Goal: Use online tool/utility: Utilize a website feature to perform a specific function

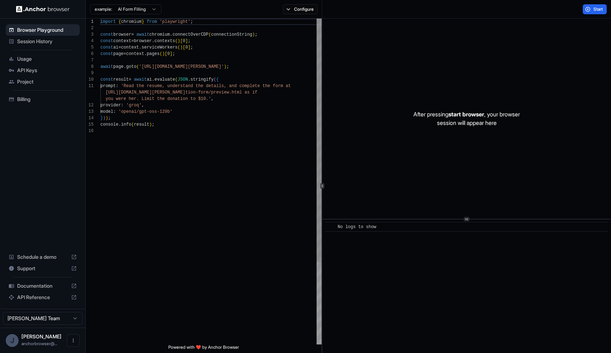
click at [163, 86] on span "'Read the resume, understand the details, and comp" at bounding box center [185, 86] width 129 height 5
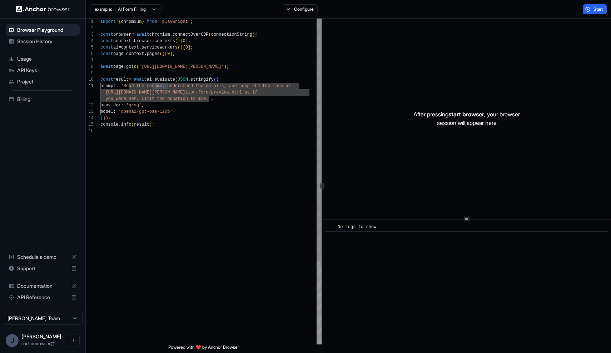
click at [158, 66] on span "'[URL][DOMAIN_NAME][PERSON_NAME]'" at bounding box center [181, 66] width 85 height 5
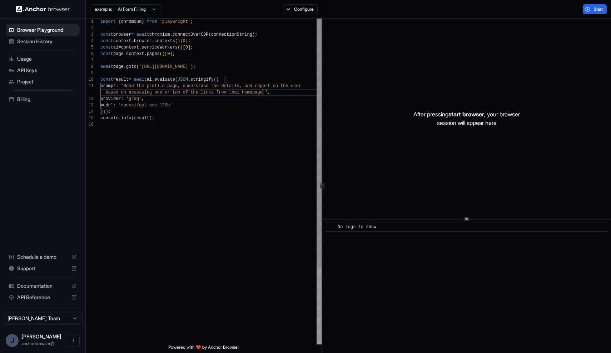
scroll to position [6, 0]
click at [594, 8] on span "Start" at bounding box center [599, 9] width 10 height 6
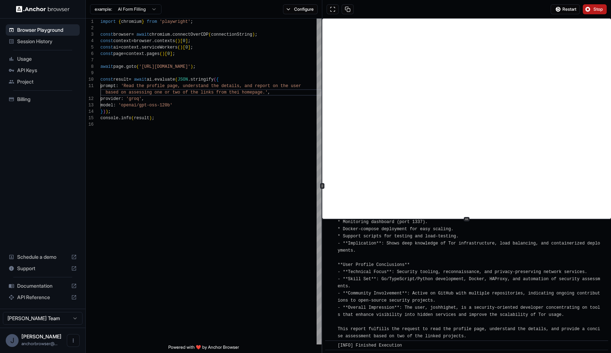
scroll to position [2696, 0]
click at [387, 284] on div "[INFO] User Profile Report: **Overview** The homepage of [DOMAIN_NAME] links to…" at bounding box center [469, 190] width 263 height 300
click at [353, 305] on span "[INFO] User Profile Report: **Overview** The homepage of [DOMAIN_NAME] links to…" at bounding box center [469, 190] width 263 height 298
click at [174, 64] on span "await page . goto ( '[URL][DOMAIN_NAME]' ) ;" at bounding box center [147, 67] width 95 height 6
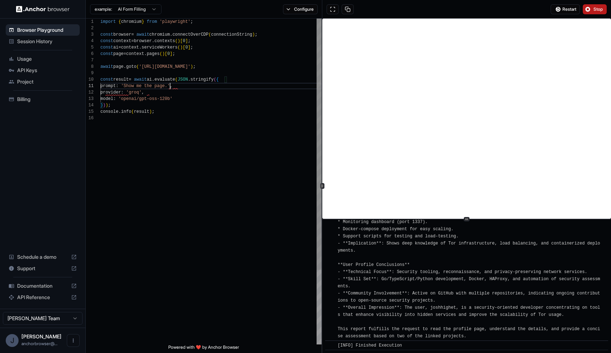
scroll to position [0, 0]
click at [594, 14] on button "Stop" at bounding box center [595, 9] width 24 height 10
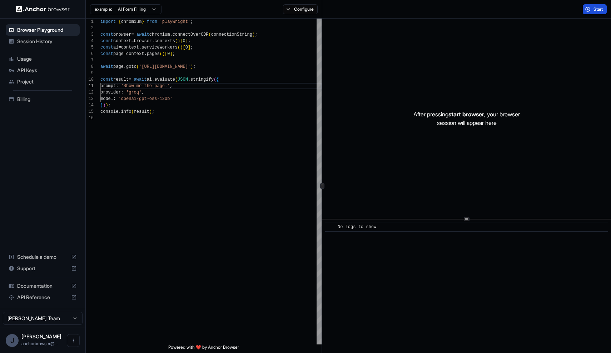
click at [594, 10] on span "Start" at bounding box center [599, 9] width 10 height 6
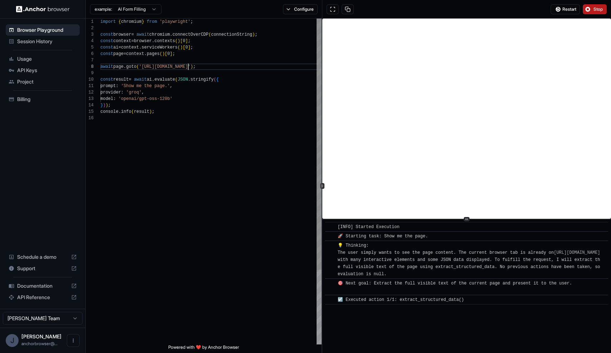
click at [188, 65] on span "'[URL][DOMAIN_NAME]'" at bounding box center [164, 66] width 51 height 5
type textarea "**********"
click at [595, 11] on span "Stop" at bounding box center [599, 9] width 10 height 6
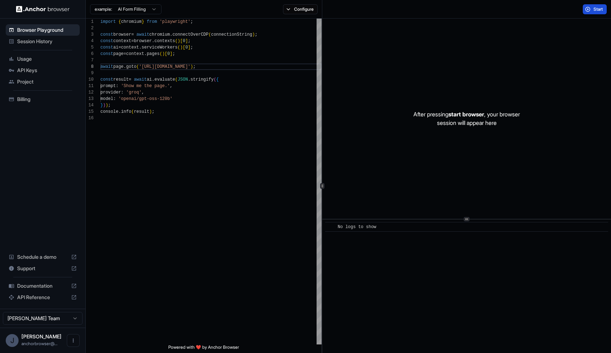
click at [600, 9] on span "Start" at bounding box center [599, 9] width 10 height 6
click at [594, 14] on button "Start" at bounding box center [595, 9] width 24 height 10
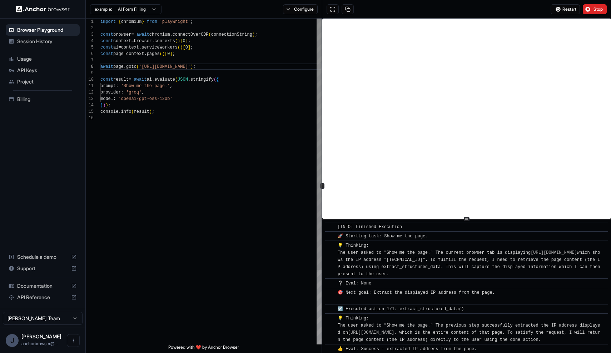
scroll to position [39, 0]
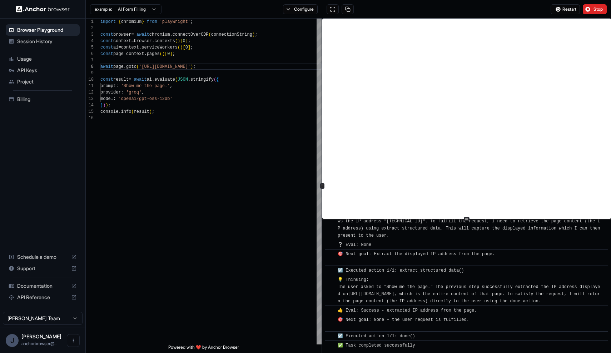
click at [55, 43] on span "Session History" at bounding box center [47, 41] width 60 height 7
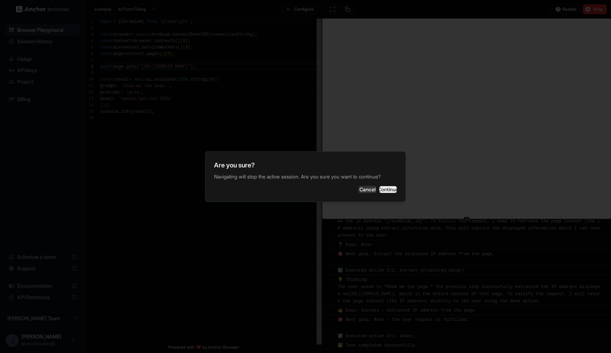
click at [383, 186] on button "Continue" at bounding box center [388, 189] width 18 height 7
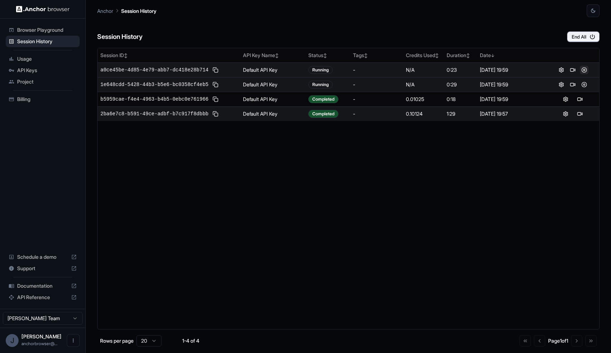
click at [585, 70] on button at bounding box center [584, 70] width 9 height 9
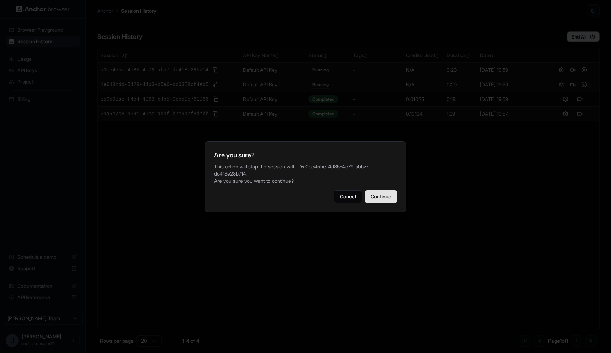
click at [384, 195] on button "Continue" at bounding box center [381, 196] width 32 height 13
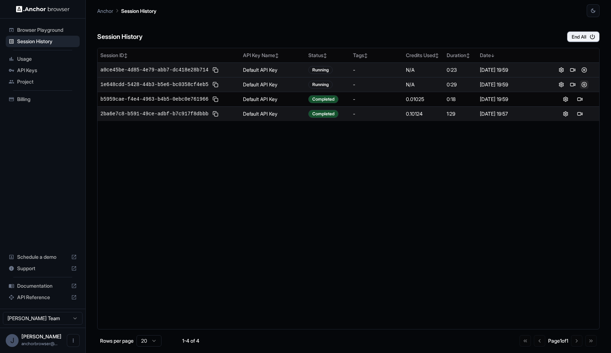
click at [585, 86] on button at bounding box center [584, 84] width 9 height 9
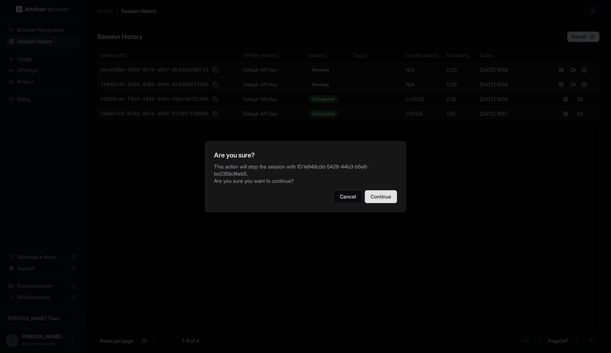
click at [378, 201] on button "Continue" at bounding box center [381, 196] width 32 height 13
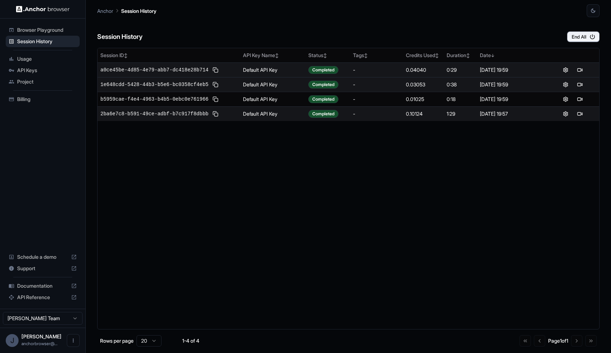
click at [46, 30] on span "Browser Playground" at bounding box center [47, 29] width 60 height 7
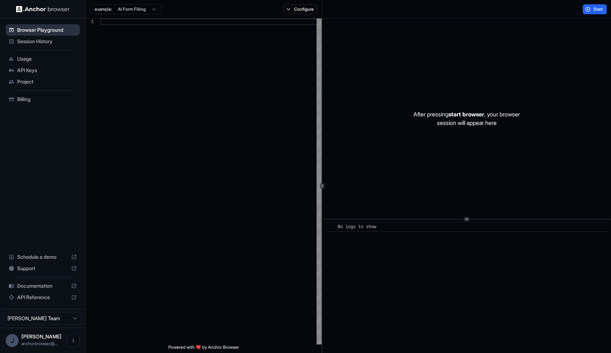
scroll to position [64, 0]
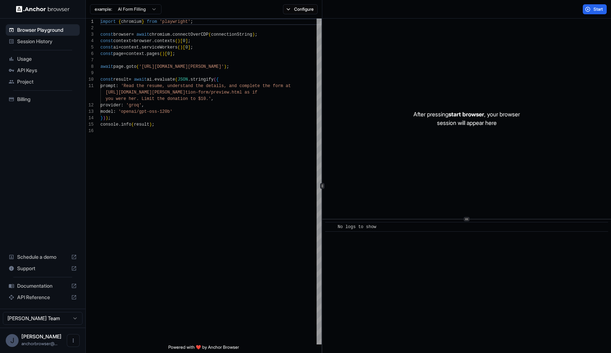
click at [141, 14] on html "Browser Playground Session History Usage API Keys Project Billing Schedule a de…" at bounding box center [305, 176] width 611 height 353
click at [267, 54] on html "Browser Playground Session History Usage API Keys Project Billing Schedule a de…" at bounding box center [305, 176] width 611 height 353
click at [299, 10] on button "Configure" at bounding box center [300, 9] width 35 height 10
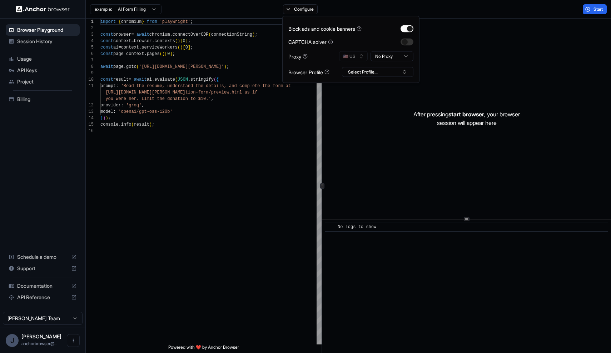
click at [386, 57] on html "Browser Playground Session History Usage API Keys Project Billing Schedule a de…" at bounding box center [305, 176] width 611 height 353
click at [358, 55] on button "🇺🇸 US" at bounding box center [353, 56] width 29 height 10
click at [394, 56] on html "Browser Playground Session History Usage API Keys Project Billing Schedule a de…" at bounding box center [305, 176] width 611 height 353
click at [389, 69] on button "Select Profile..." at bounding box center [377, 72] width 71 height 10
type textarea "**********"
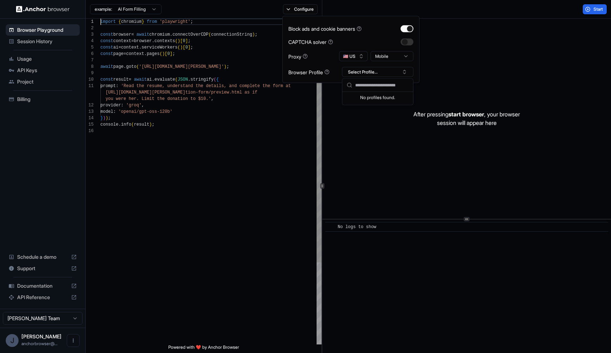
click at [143, 247] on div "import { chromium } from 'playwright' ; const browser = await chromium . connec…" at bounding box center [210, 237] width 221 height 436
